Goal: Transaction & Acquisition: Purchase product/service

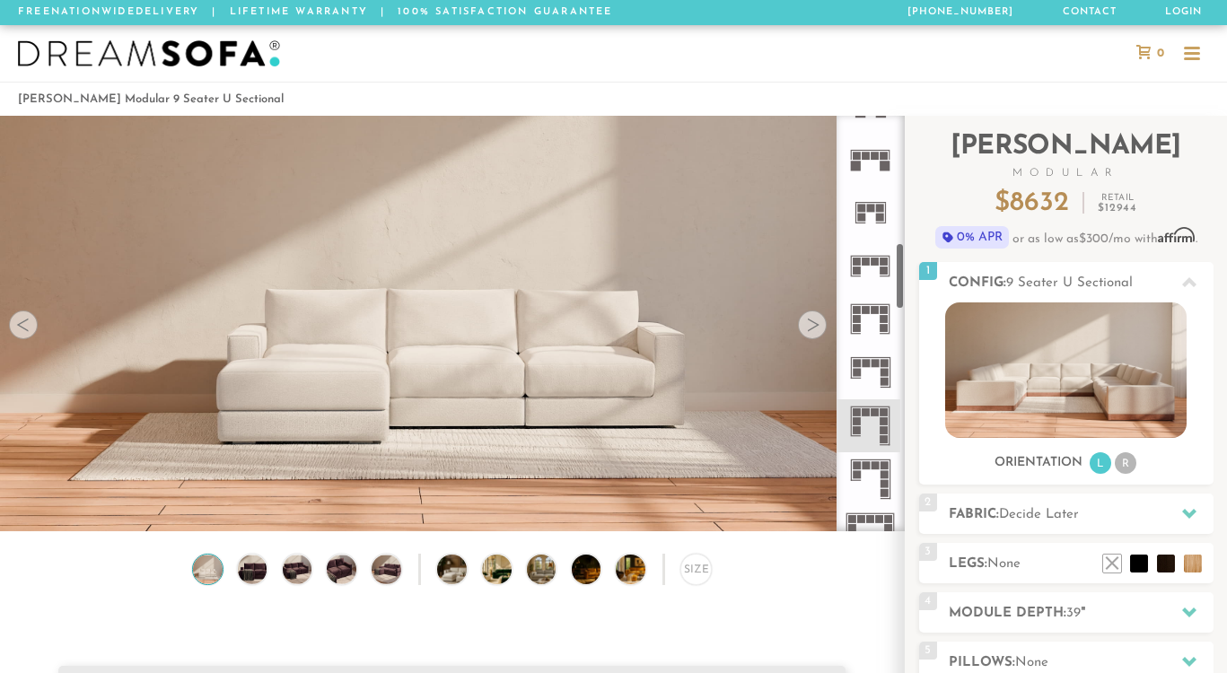
scroll to position [786, 0]
click at [870, 299] on icon at bounding box center [870, 315] width 53 height 53
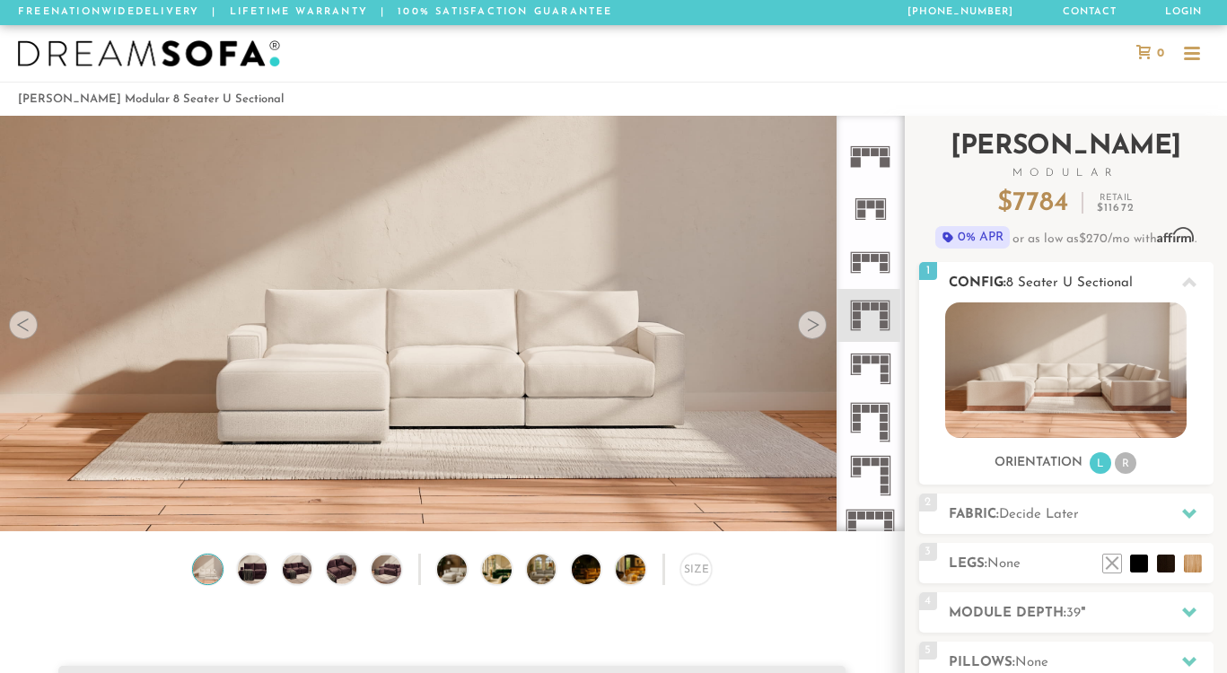
click at [1028, 381] on img at bounding box center [1065, 371] width 241 height 136
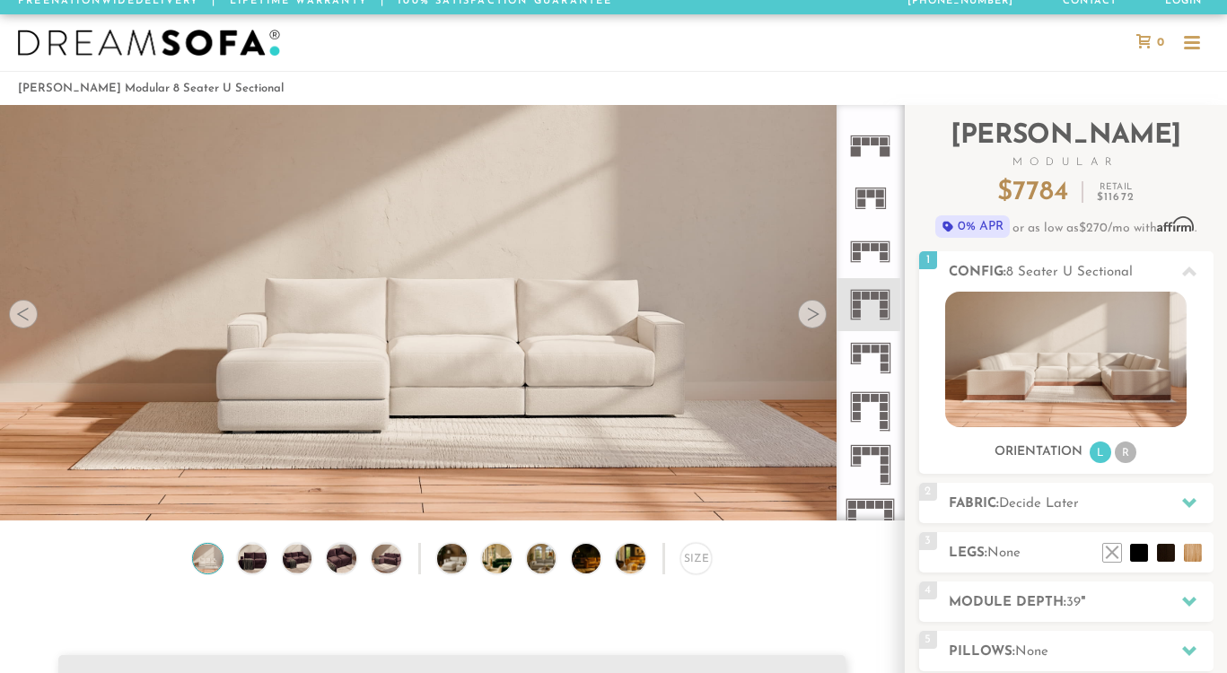
scroll to position [13, 0]
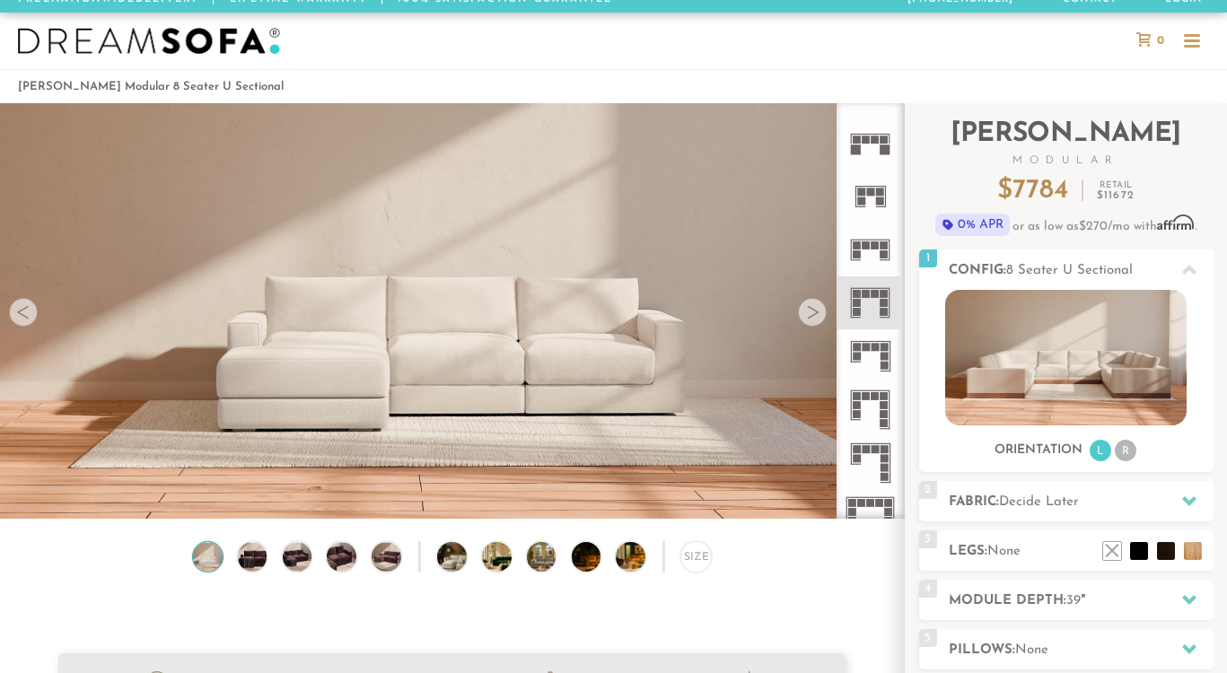
click at [812, 314] on div at bounding box center [812, 312] width 29 height 29
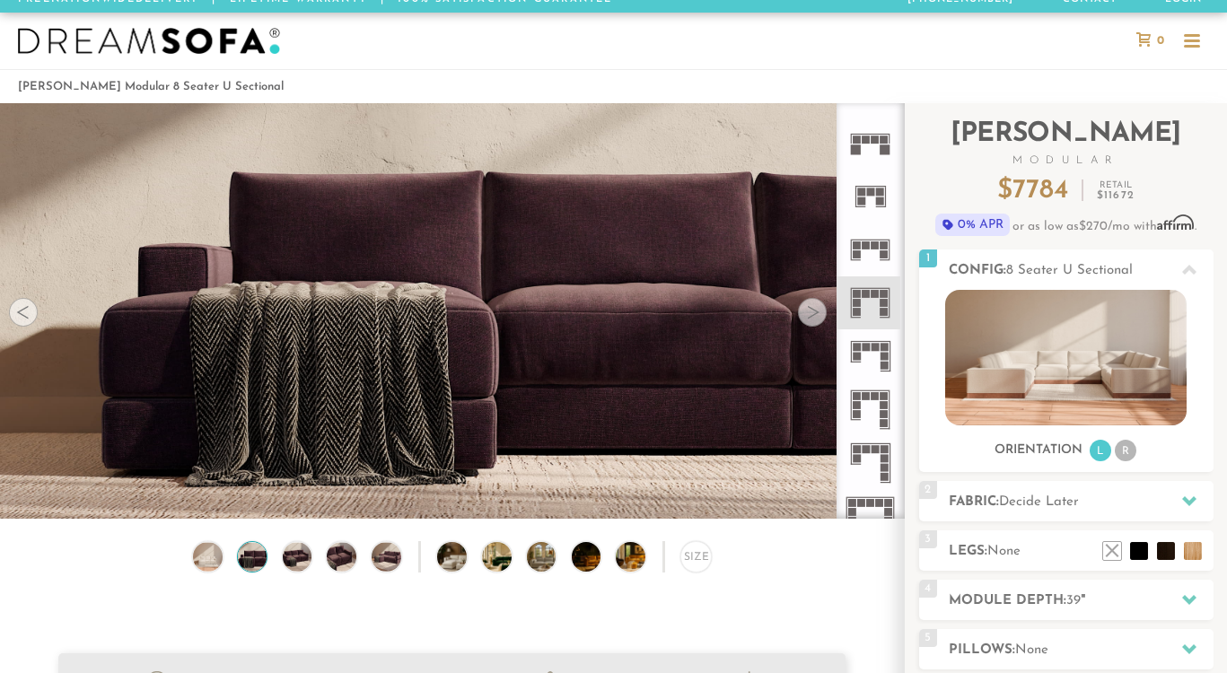
click at [812, 314] on div at bounding box center [812, 312] width 29 height 29
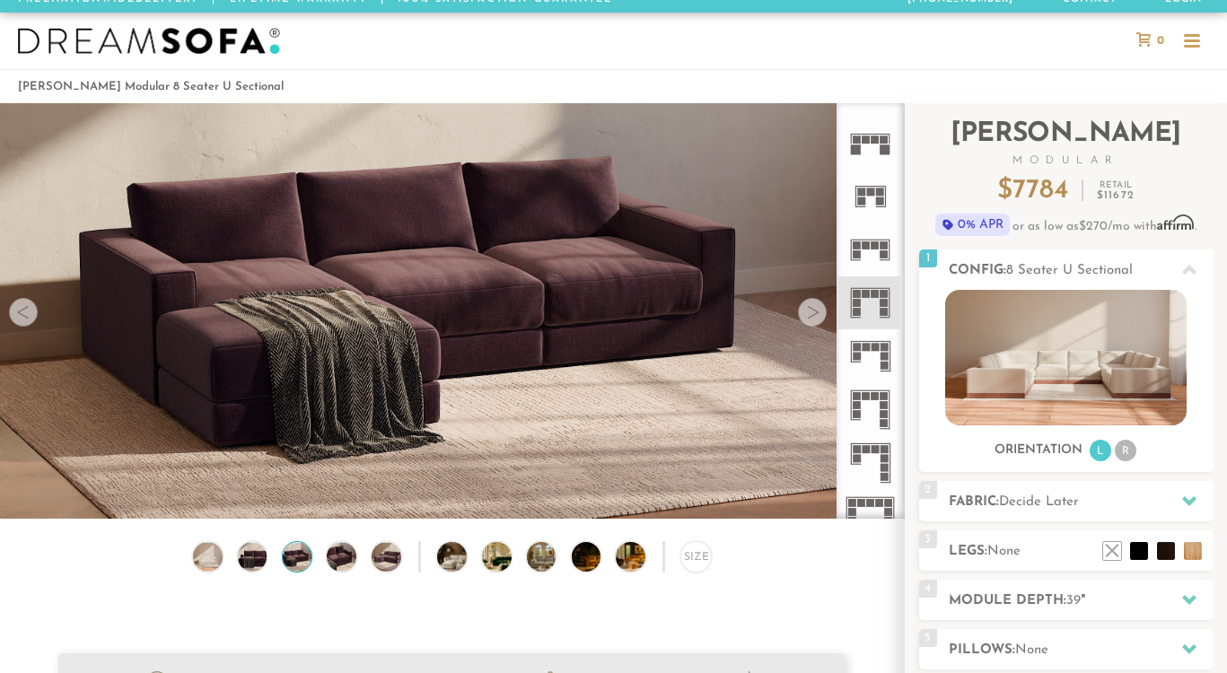
click at [812, 314] on div at bounding box center [812, 312] width 29 height 29
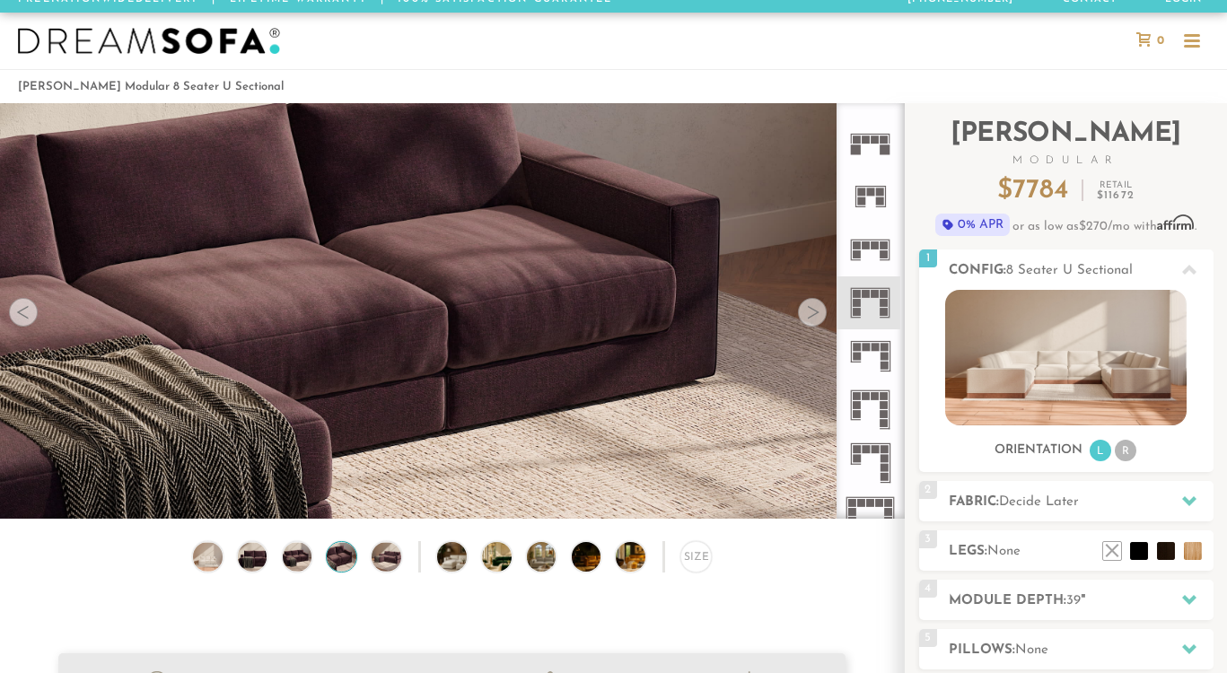
click at [812, 314] on div at bounding box center [812, 312] width 29 height 29
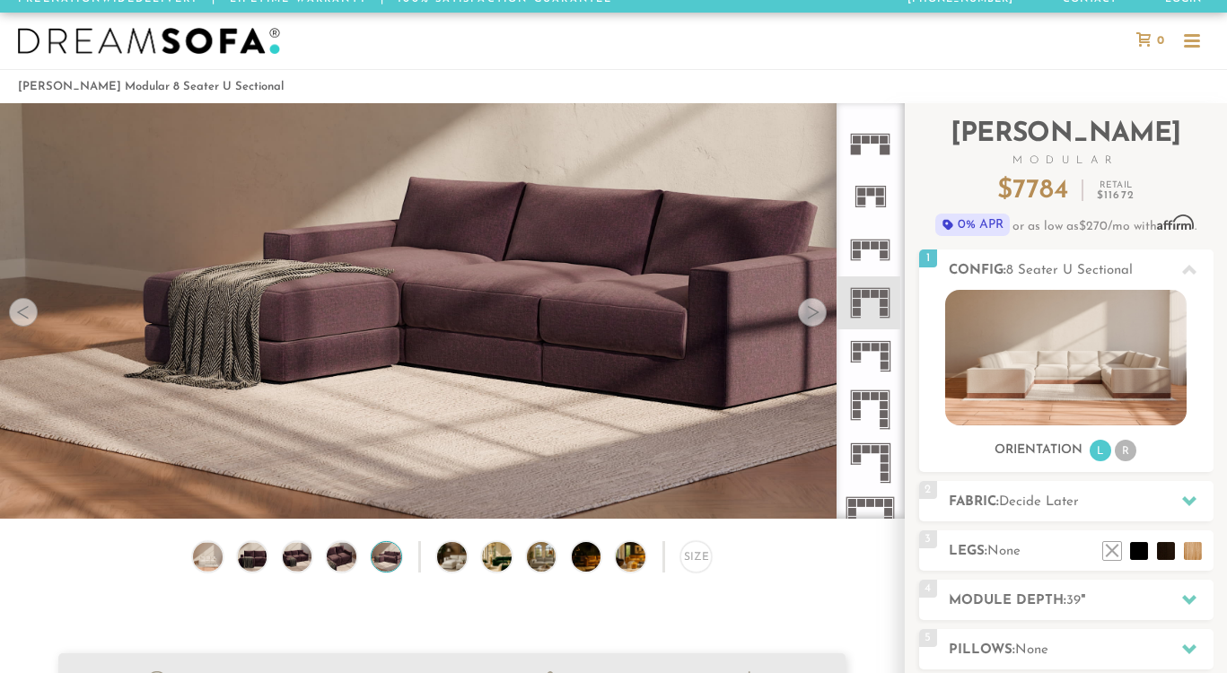
click at [812, 314] on div at bounding box center [812, 312] width 29 height 29
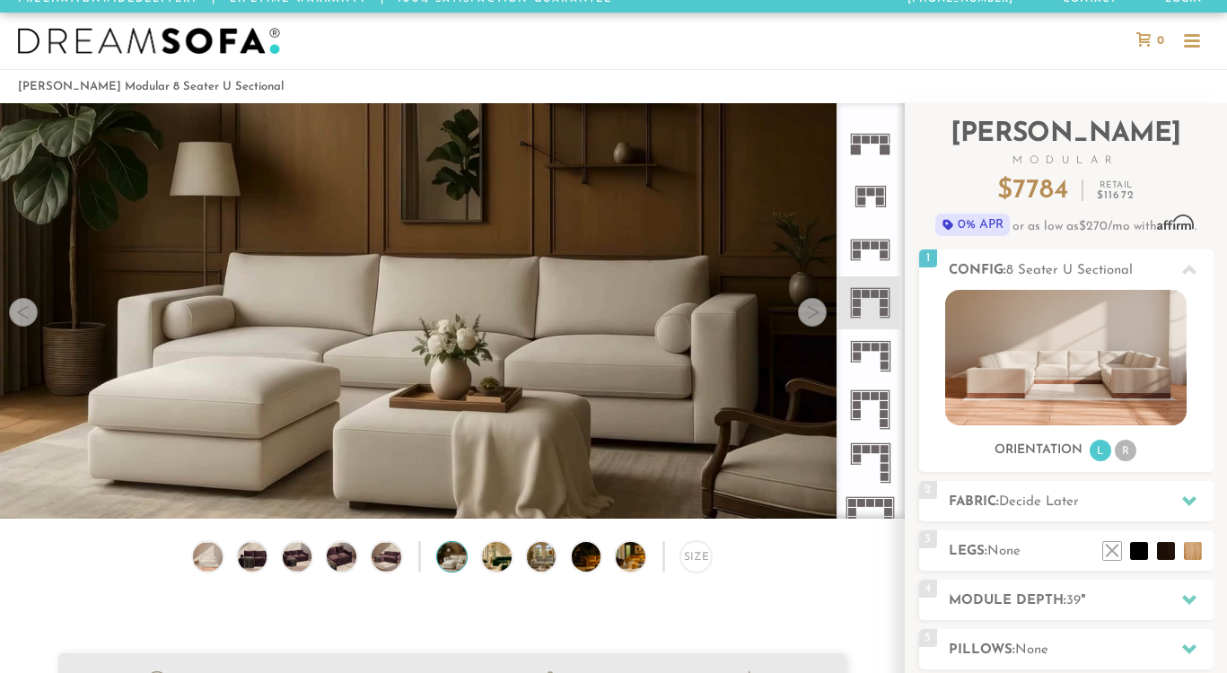
click at [812, 314] on div at bounding box center [812, 312] width 29 height 29
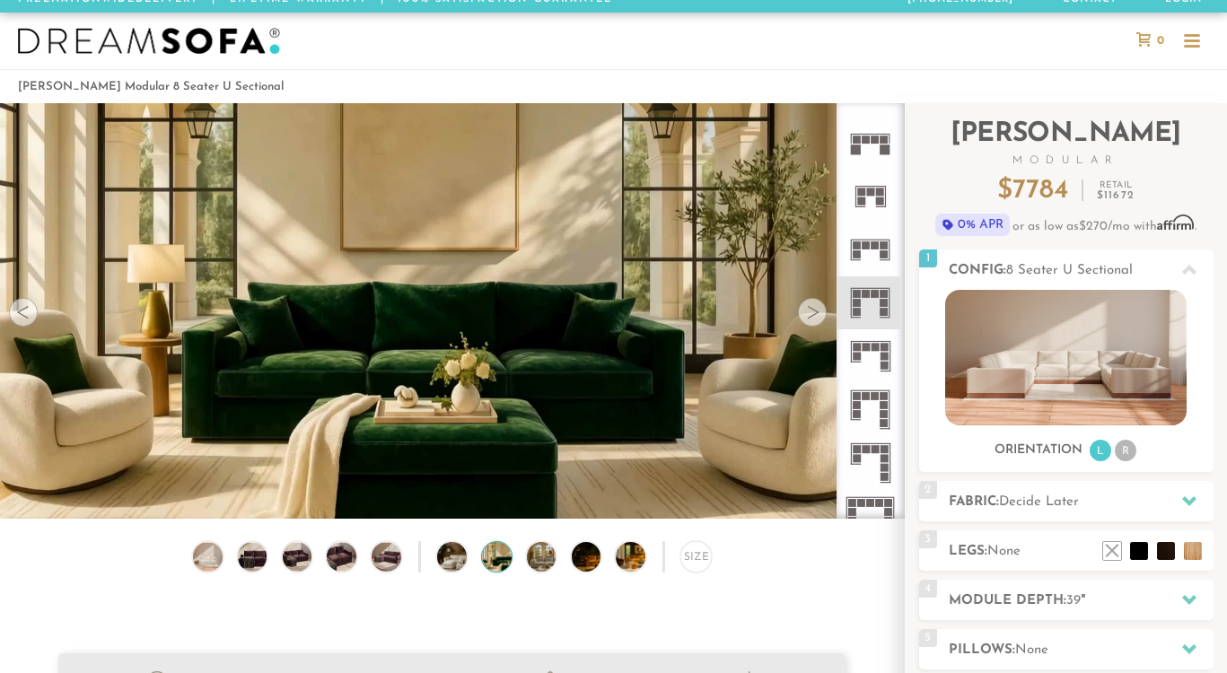
click at [812, 314] on div at bounding box center [812, 312] width 29 height 29
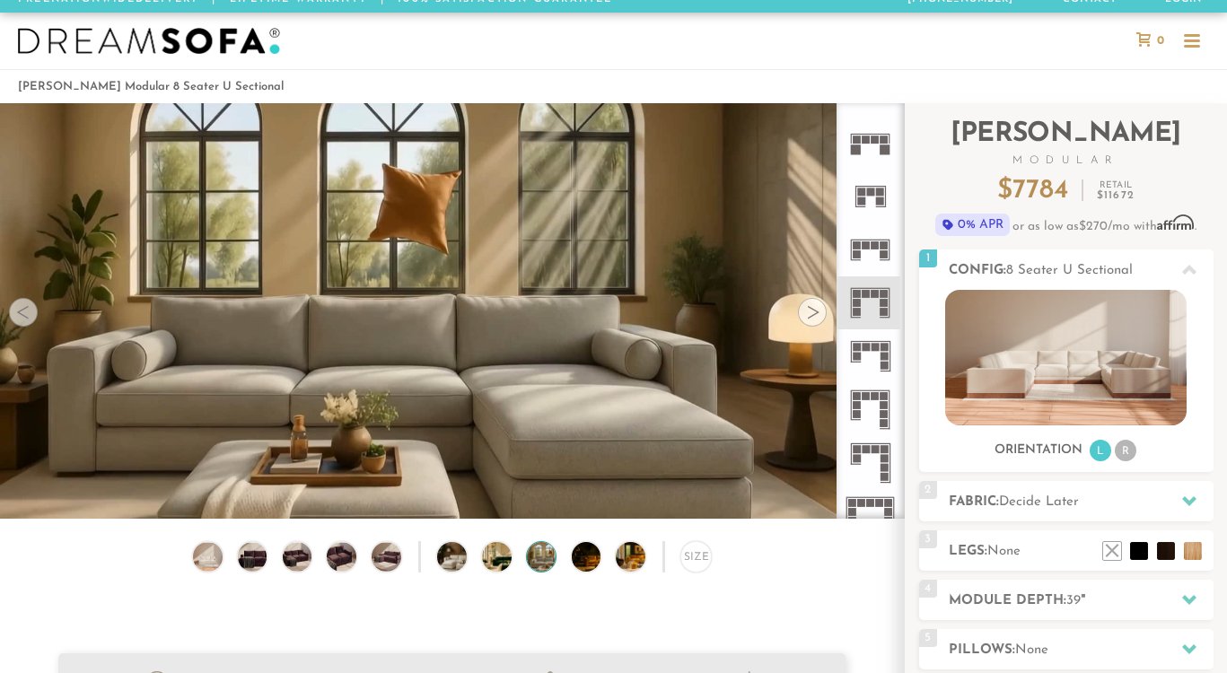
click at [812, 315] on div at bounding box center [812, 312] width 29 height 29
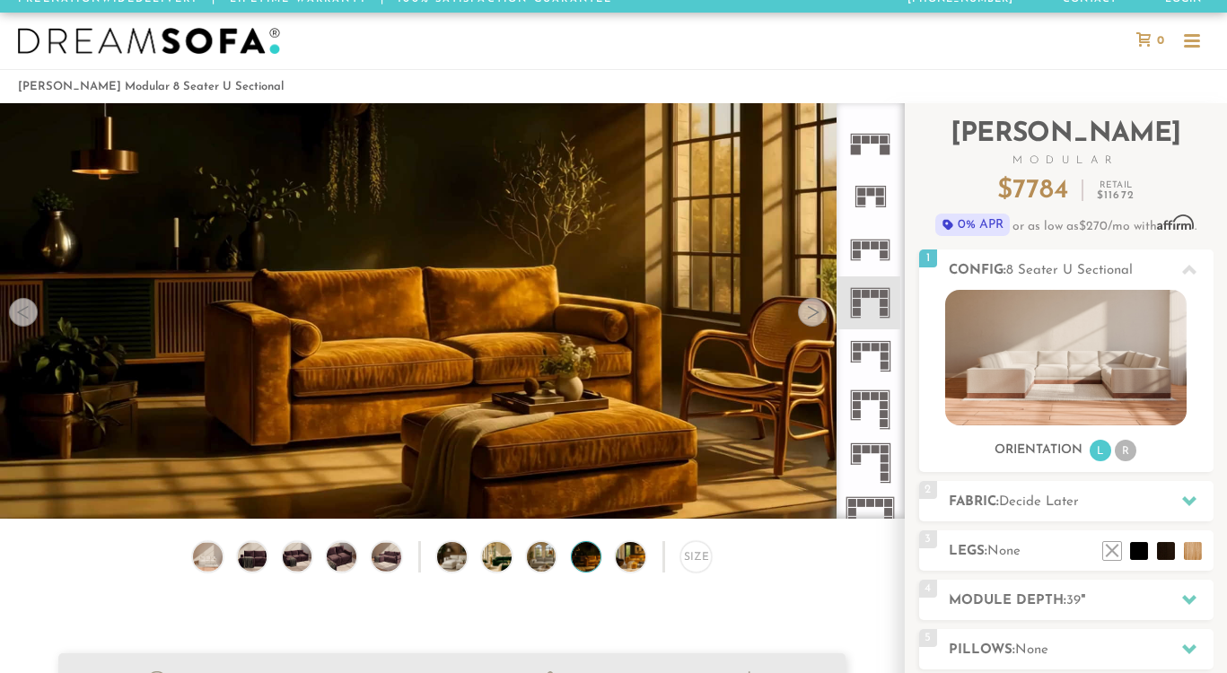
click at [812, 315] on div at bounding box center [812, 312] width 29 height 29
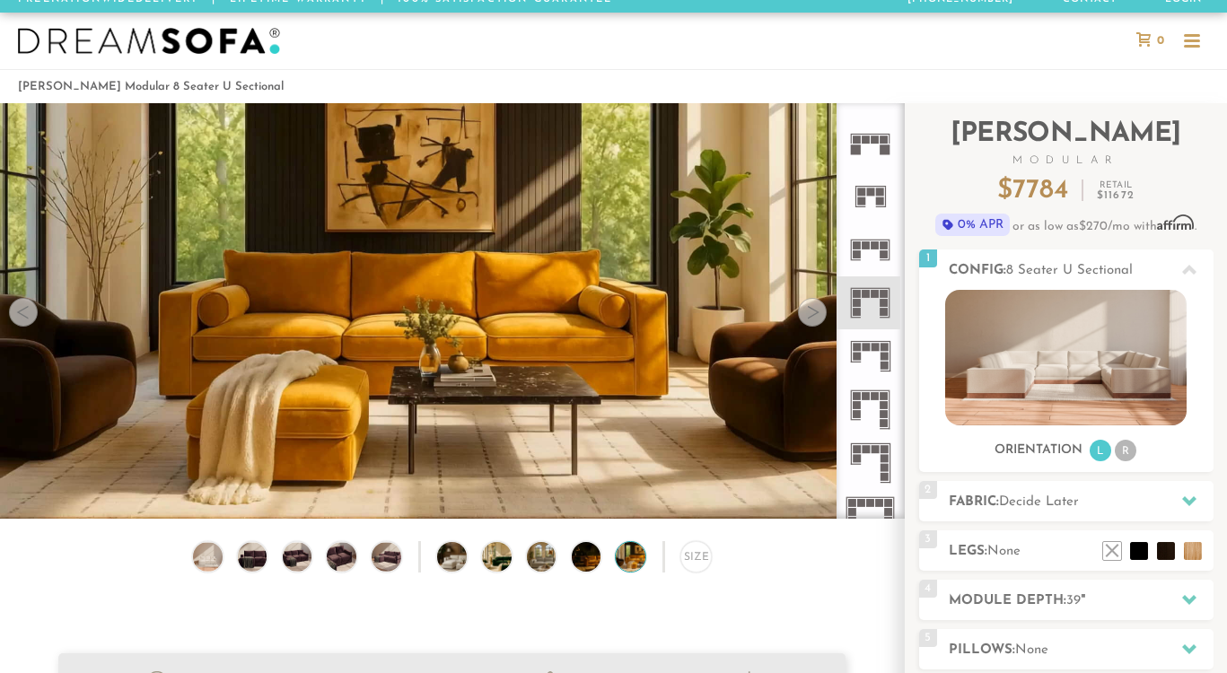
click at [812, 315] on div at bounding box center [812, 312] width 29 height 29
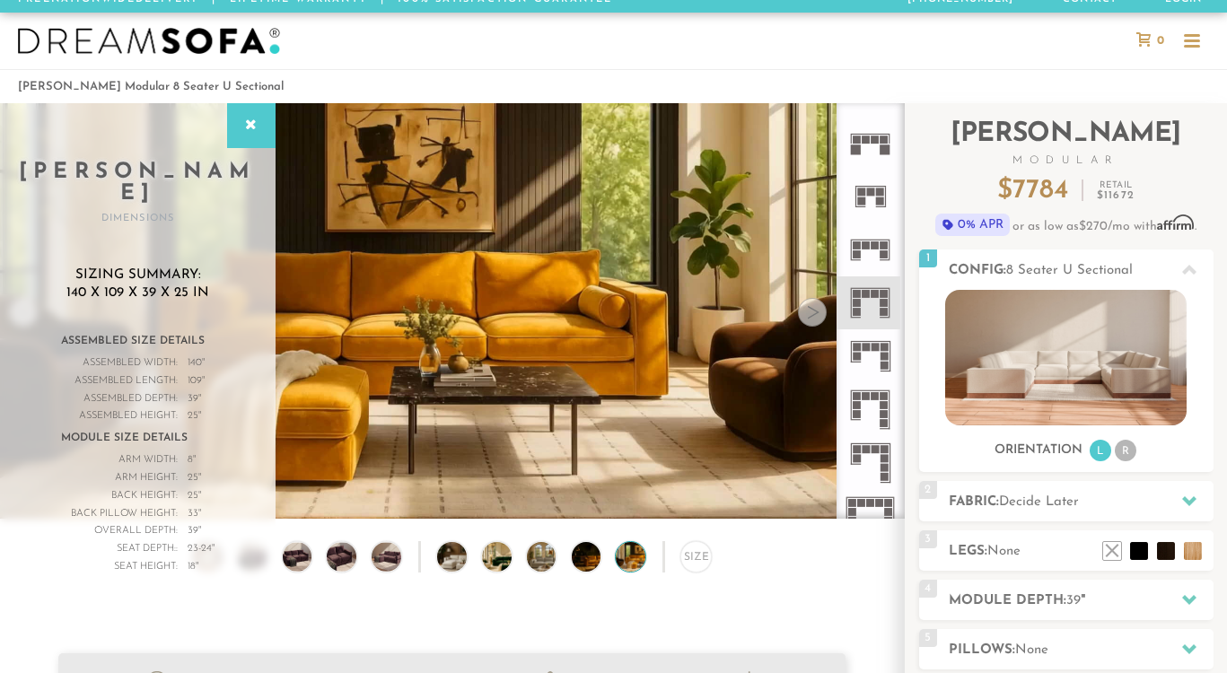
click at [812, 315] on div at bounding box center [812, 312] width 29 height 29
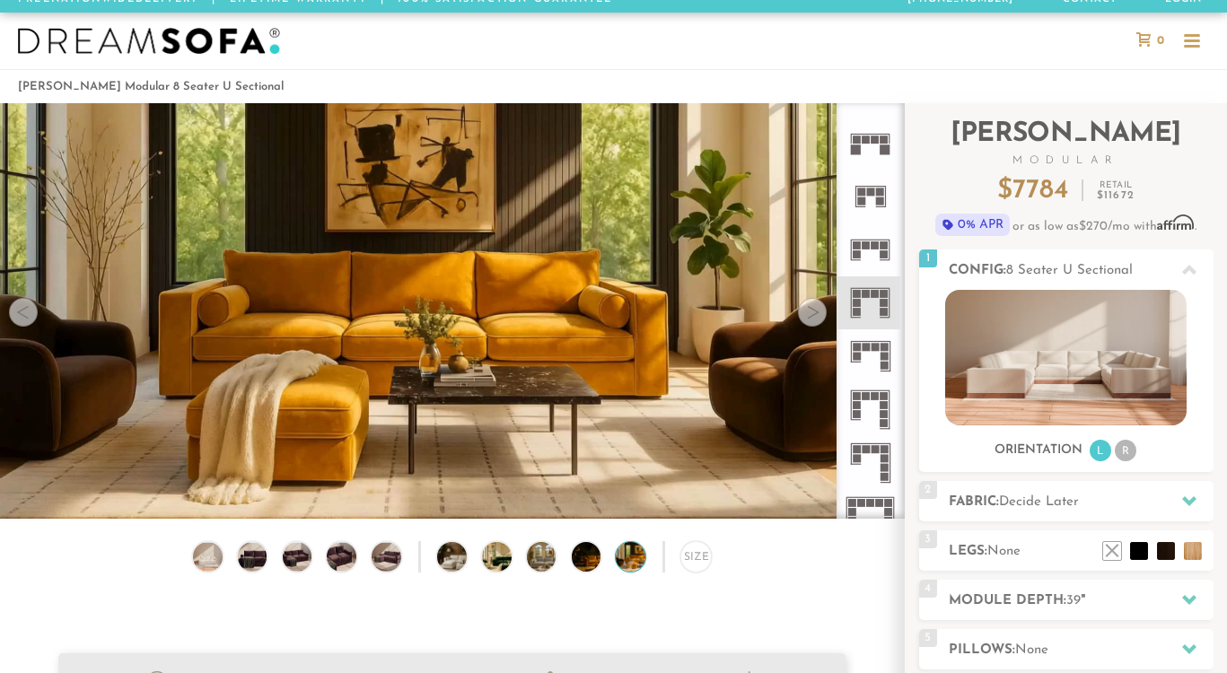
click at [812, 315] on div at bounding box center [812, 312] width 29 height 29
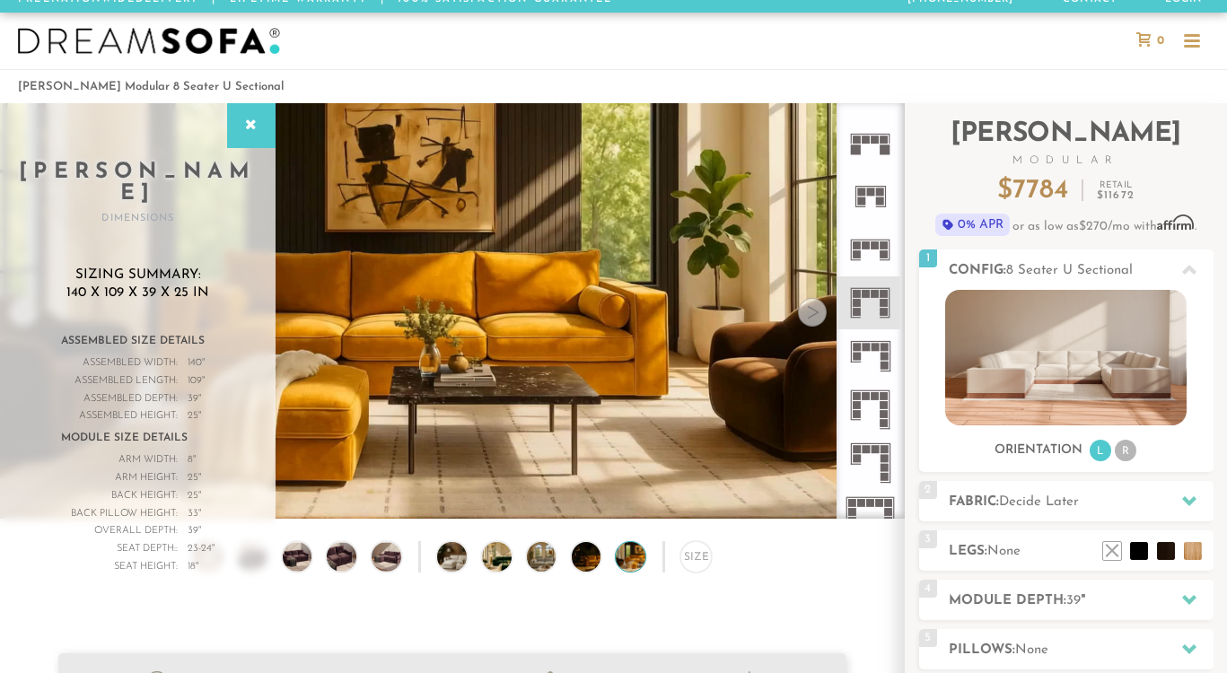
click at [812, 316] on div at bounding box center [812, 312] width 29 height 29
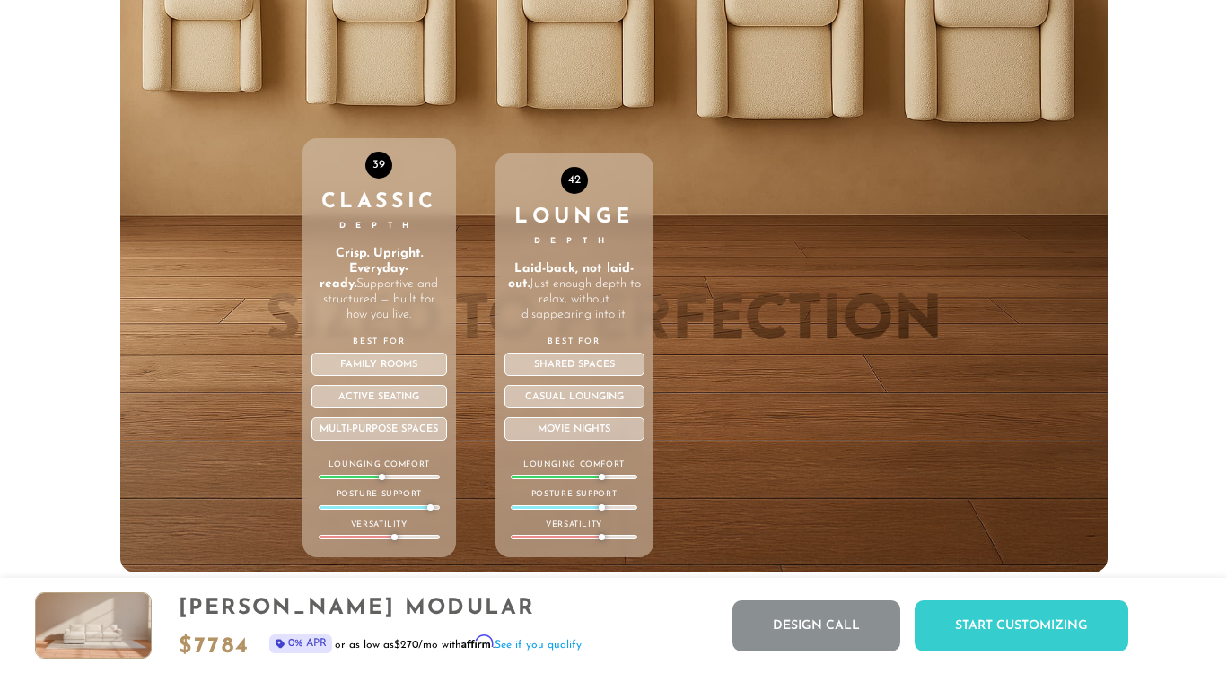
scroll to position [5952, 0]
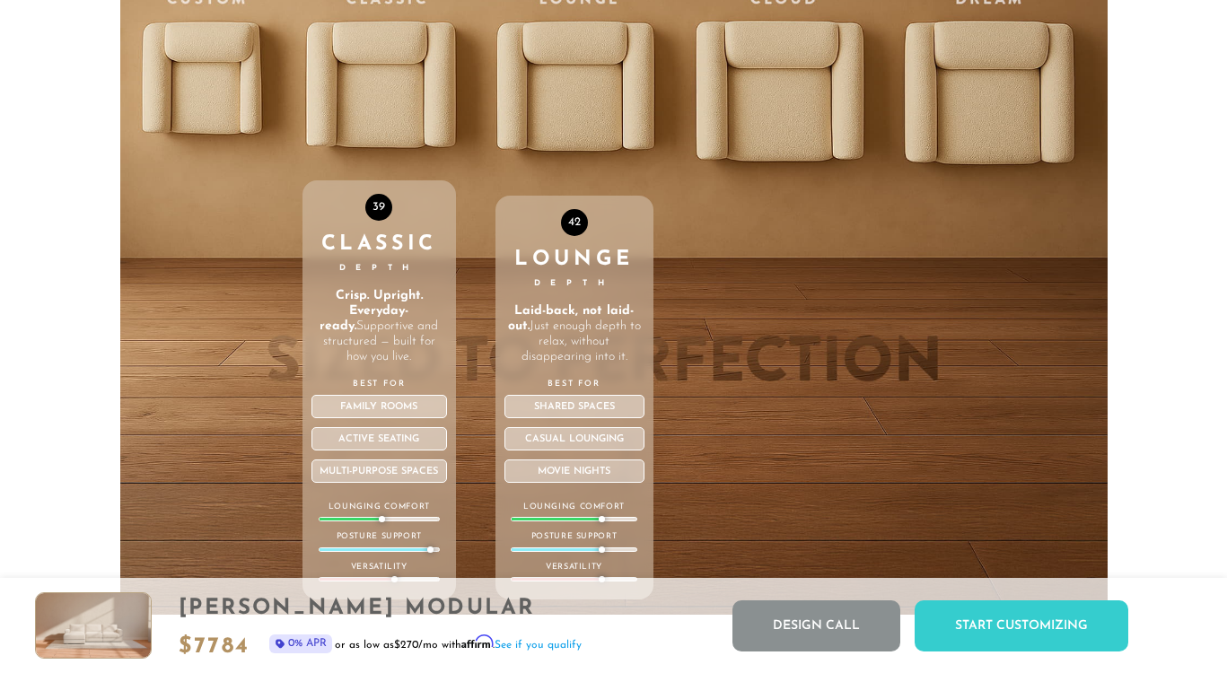
click at [582, 87] on div "42 Lounge Depth Laid-back, not laid-out. Just enough depth to relax, without di…" at bounding box center [575, 234] width 158 height 763
click at [598, 241] on div "42 Lounge Depth Laid-back, not laid-out. Just enough depth to relax, without di…" at bounding box center [575, 398] width 158 height 404
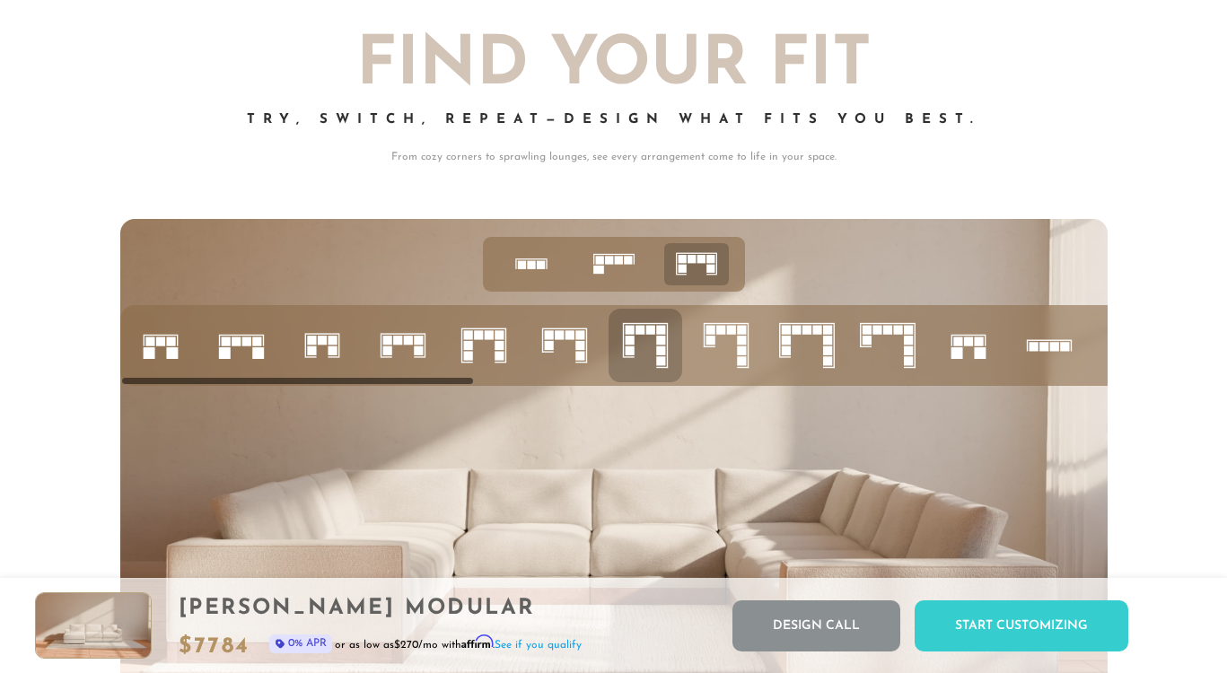
scroll to position [6644, 0]
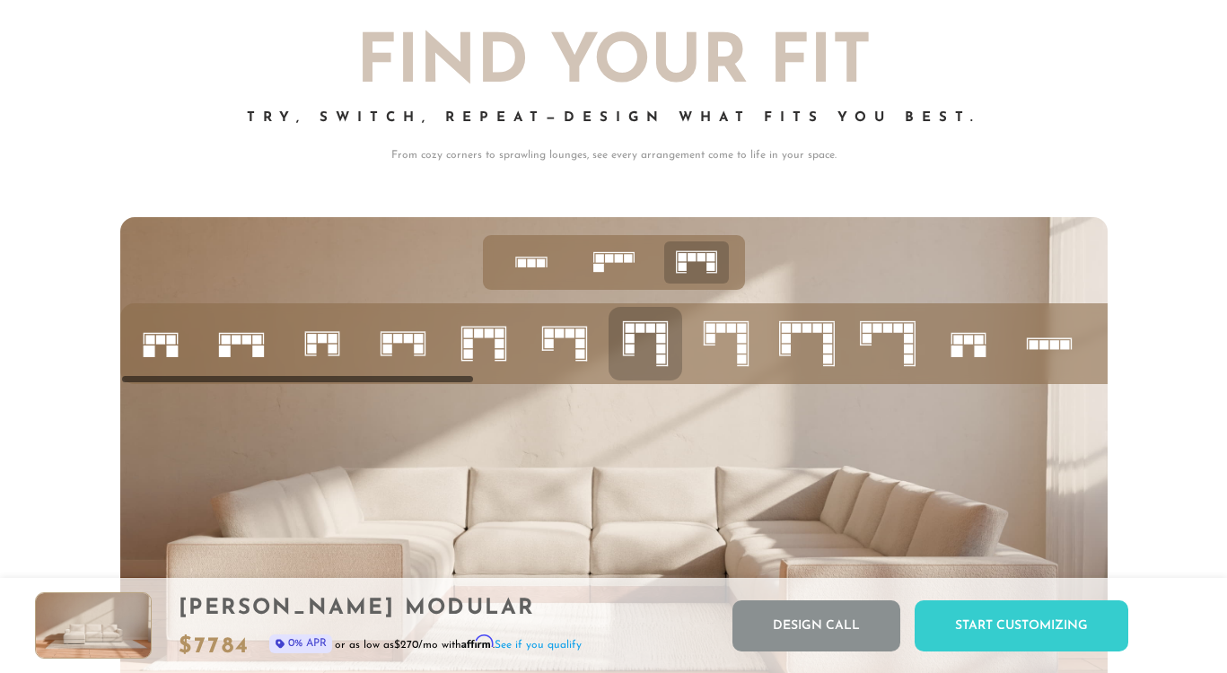
click at [491, 337] on rect at bounding box center [488, 333] width 9 height 9
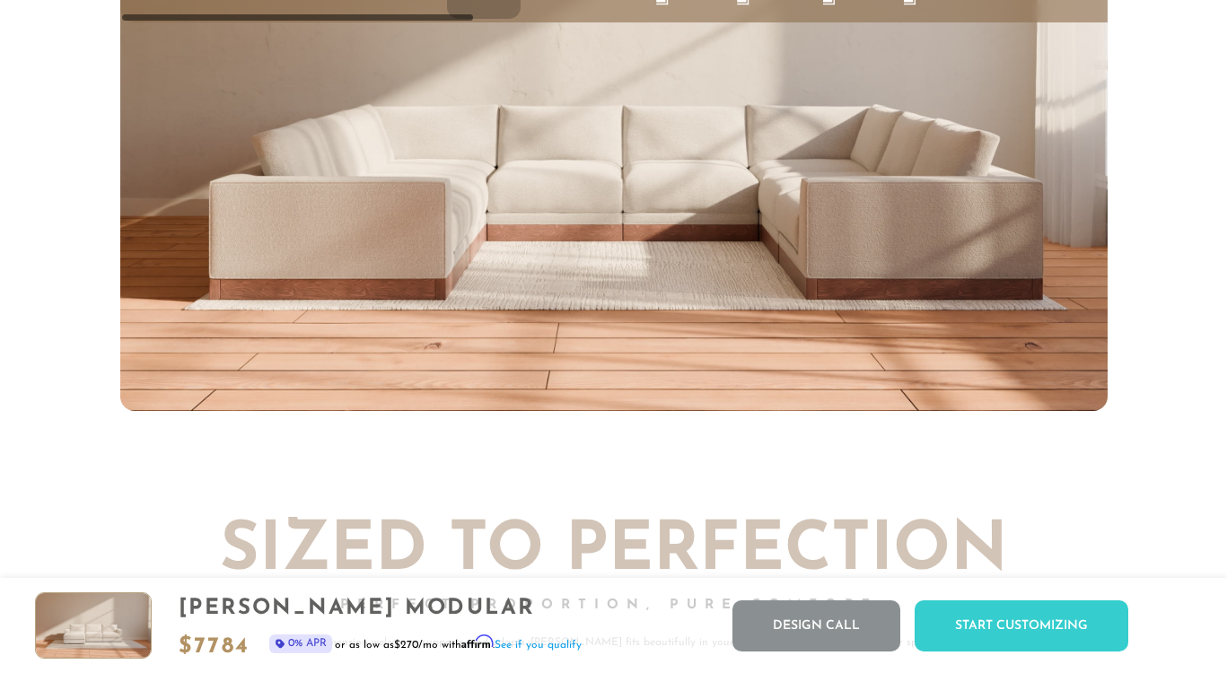
scroll to position [6982, 0]
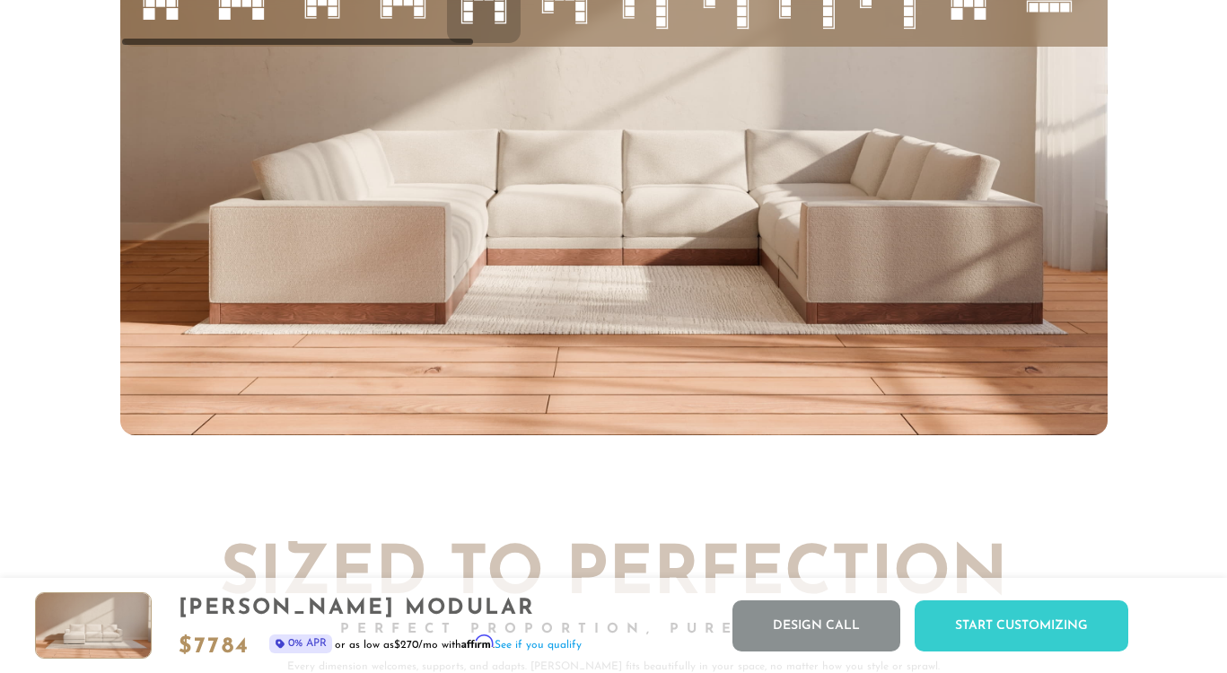
click at [640, 295] on img at bounding box center [614, 158] width 988 height 556
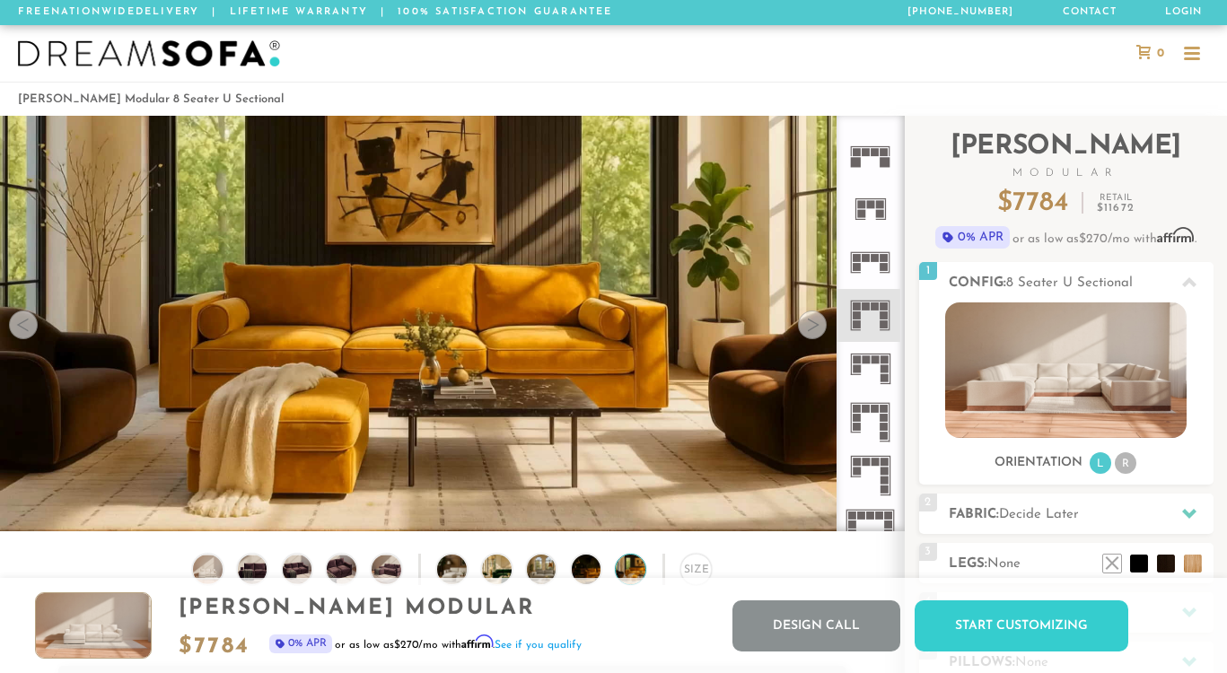
scroll to position [0, 0]
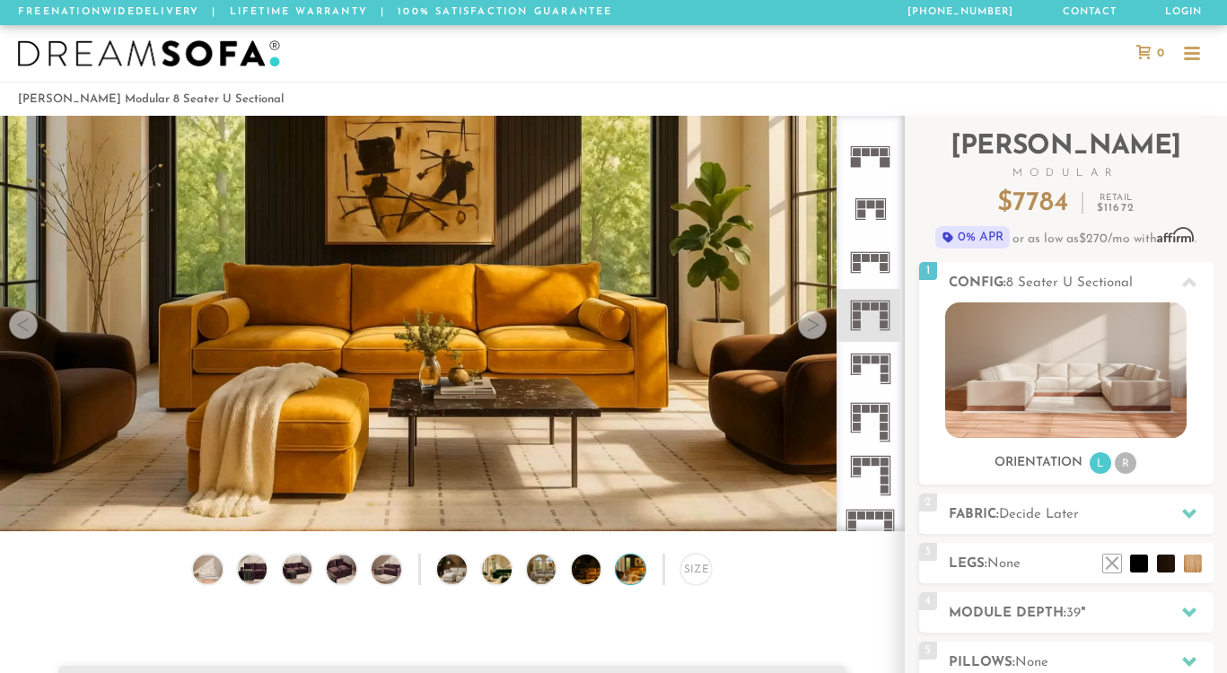
click at [373, 14] on p "Free Nationwide Delivery | Lifetime Warranty | 100% Satisfaction Guarantee" at bounding box center [315, 12] width 595 height 25
click at [327, 12] on p "Free Nationwide Delivery | Lifetime Warranty | 100% Satisfaction Guarantee" at bounding box center [315, 12] width 595 height 25
